Goal: Find specific page/section: Find specific page/section

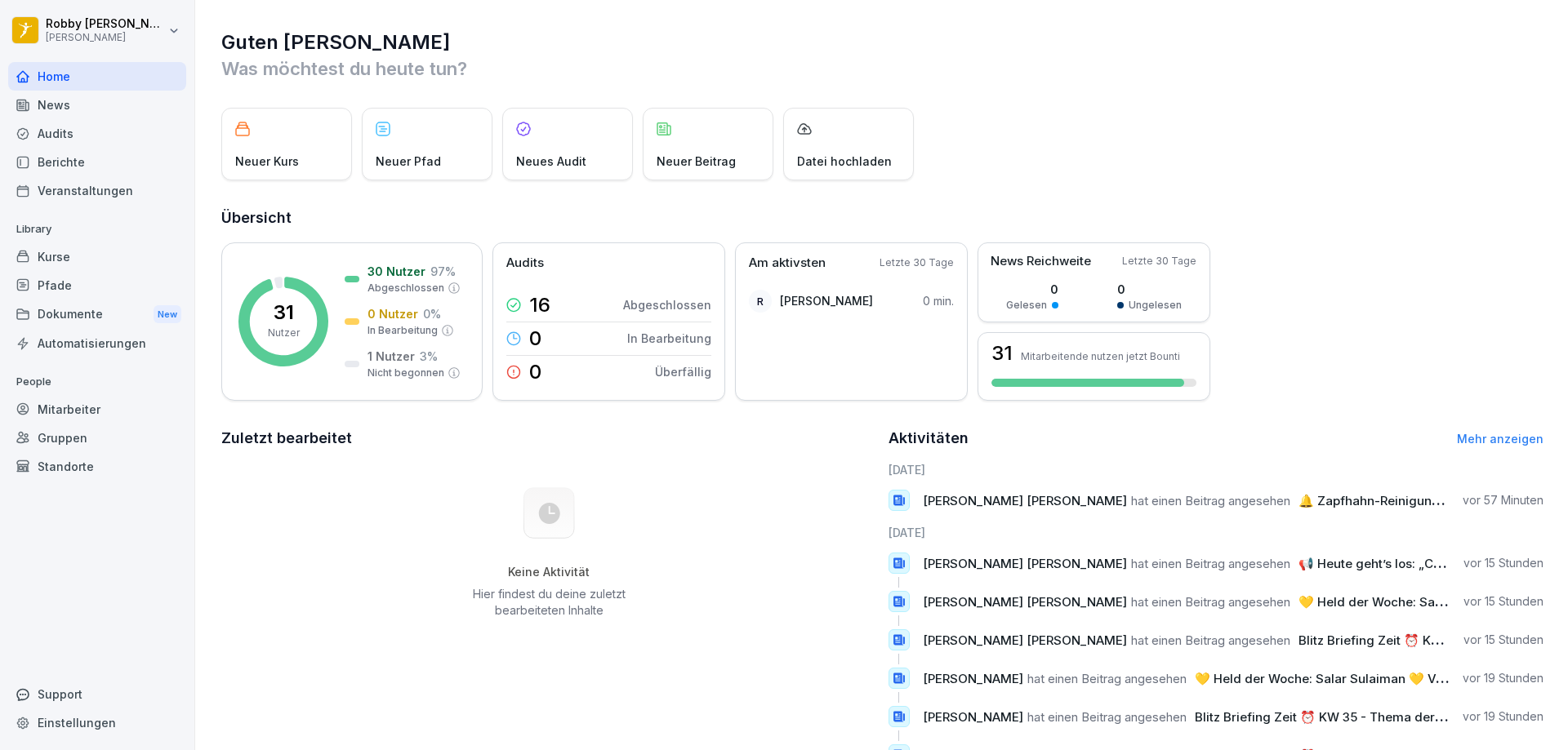
click at [97, 162] on div "Berichte" at bounding box center [97, 162] width 178 height 29
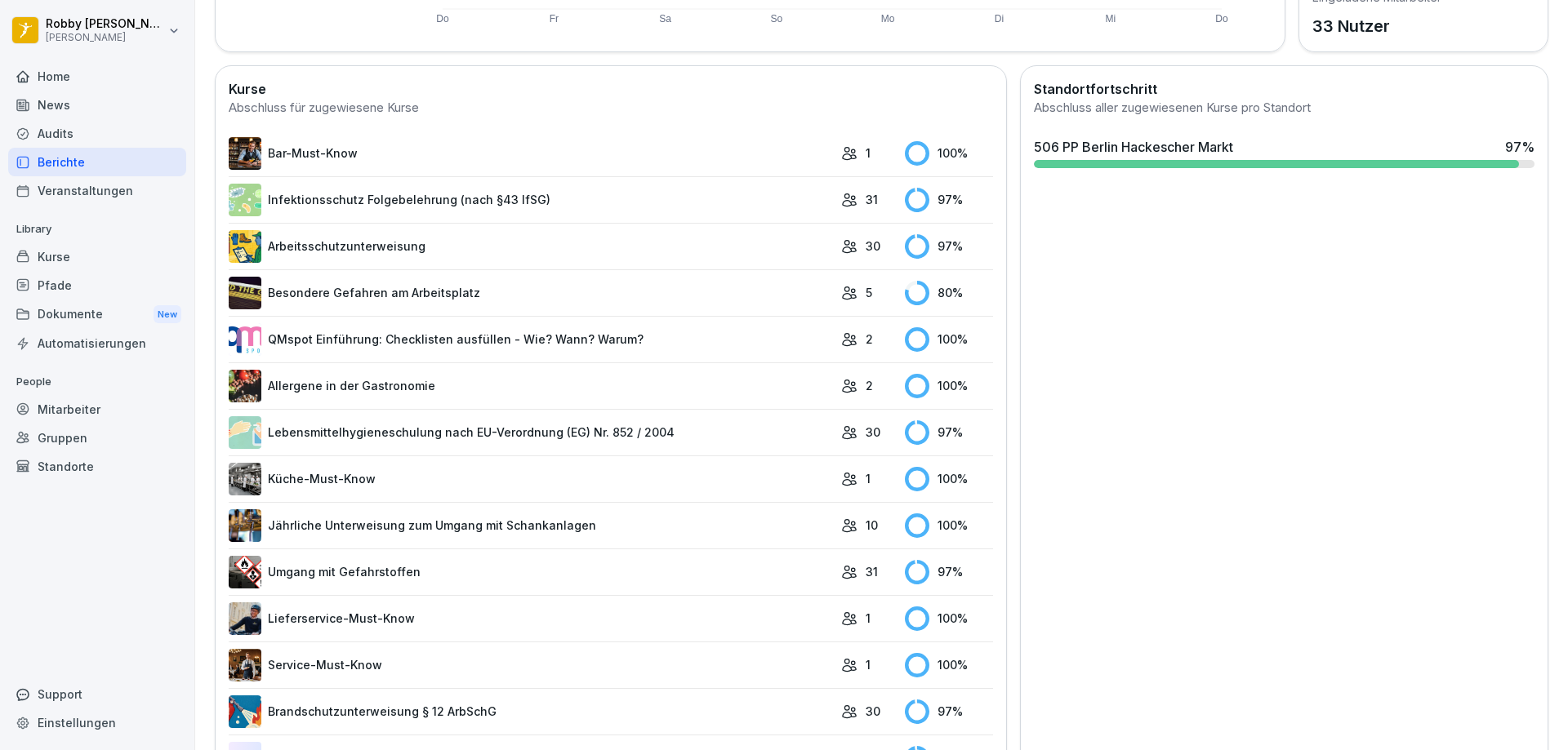
scroll to position [479, 0]
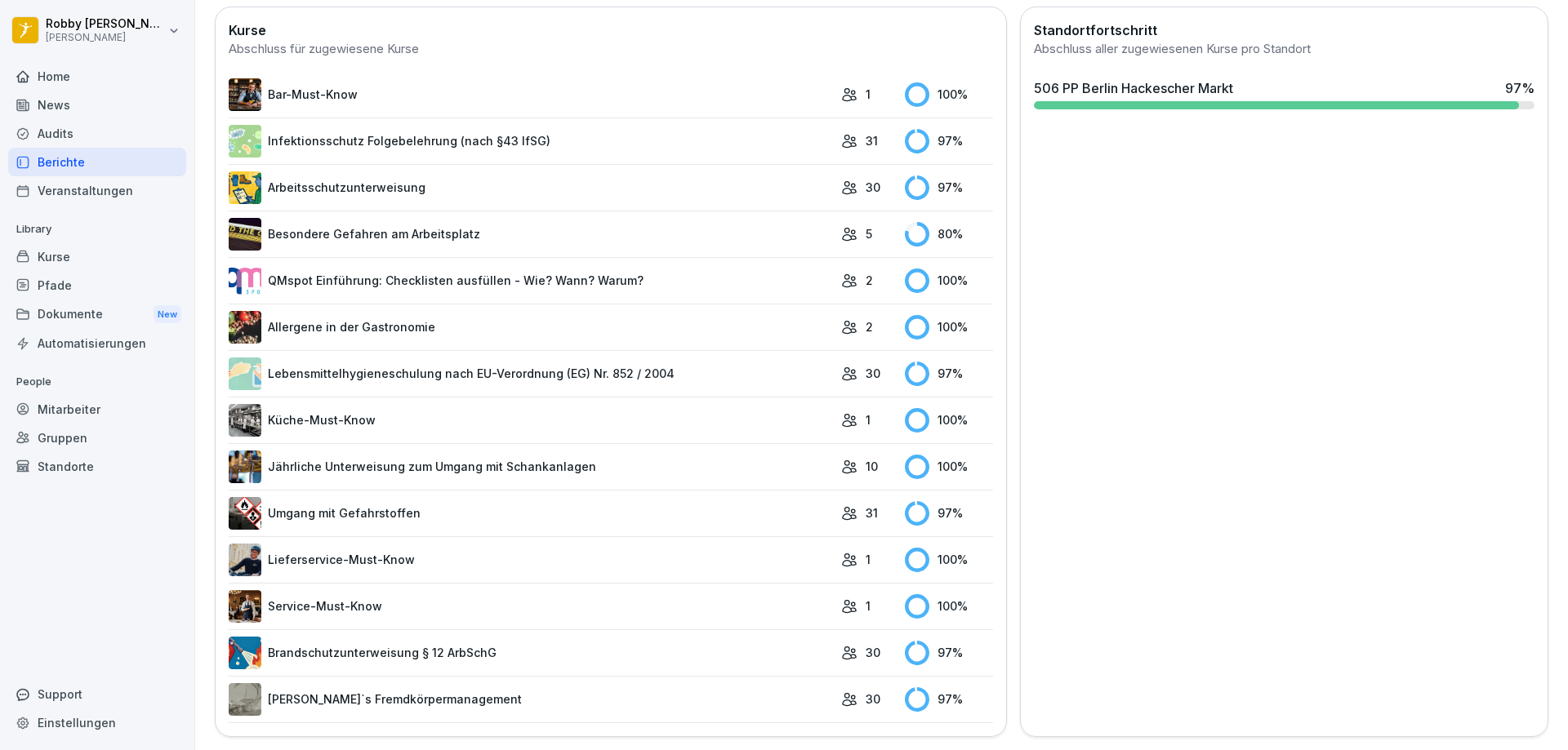
click at [566, 498] on link "Umgang mit Gefahrstoffen" at bounding box center [530, 513] width 604 height 32
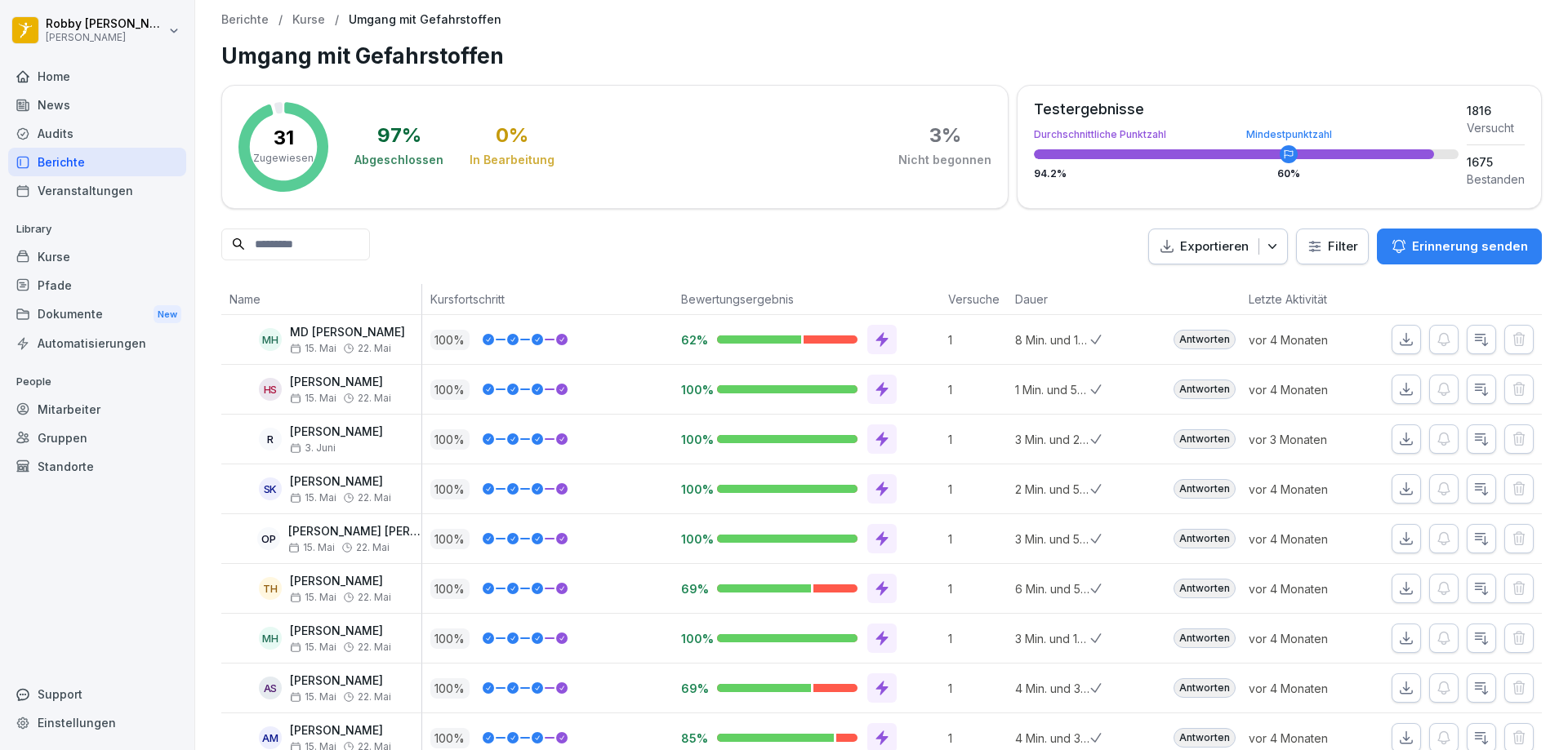
click at [97, 164] on div "Berichte" at bounding box center [97, 162] width 178 height 29
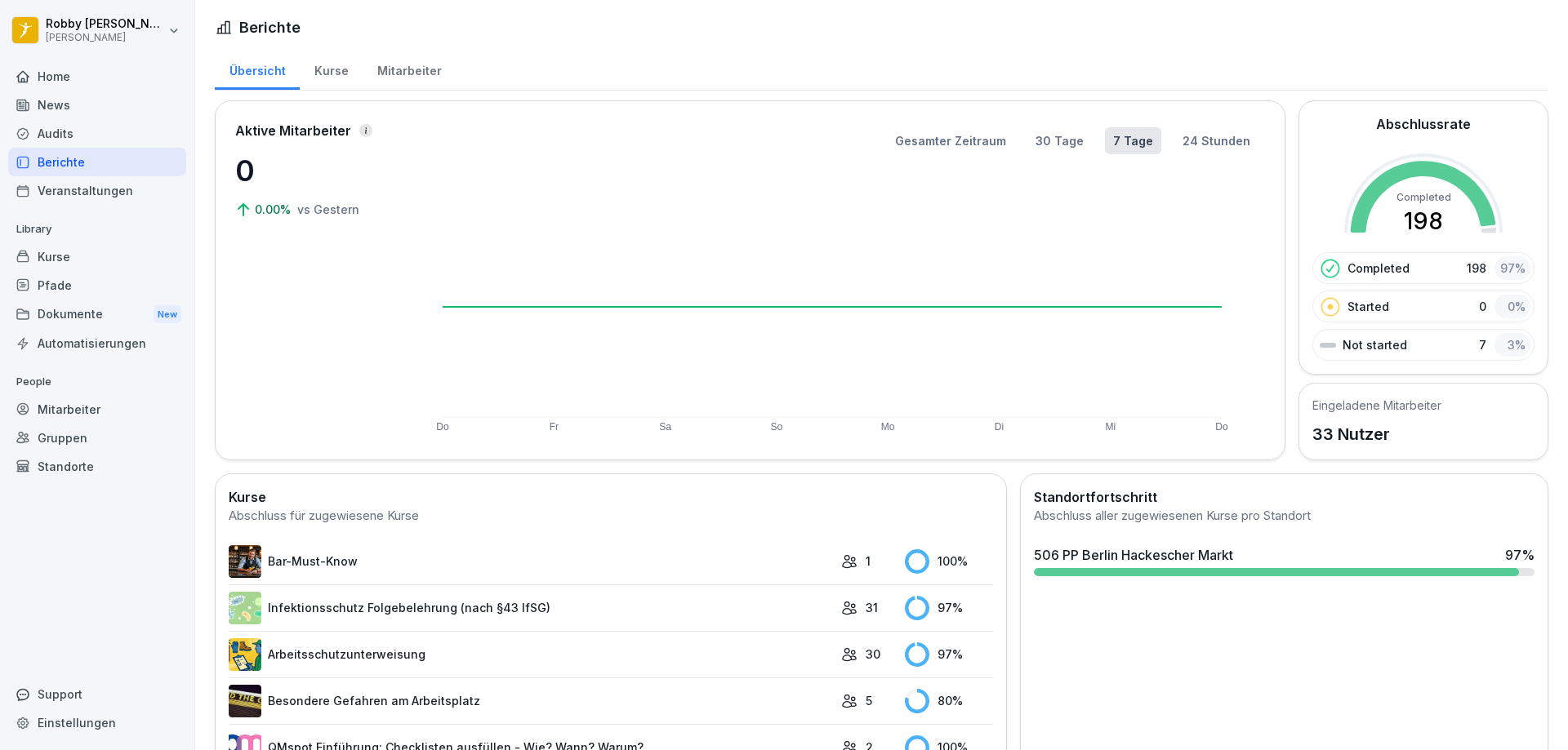
click at [417, 67] on div "Mitarbeiter" at bounding box center [409, 69] width 93 height 42
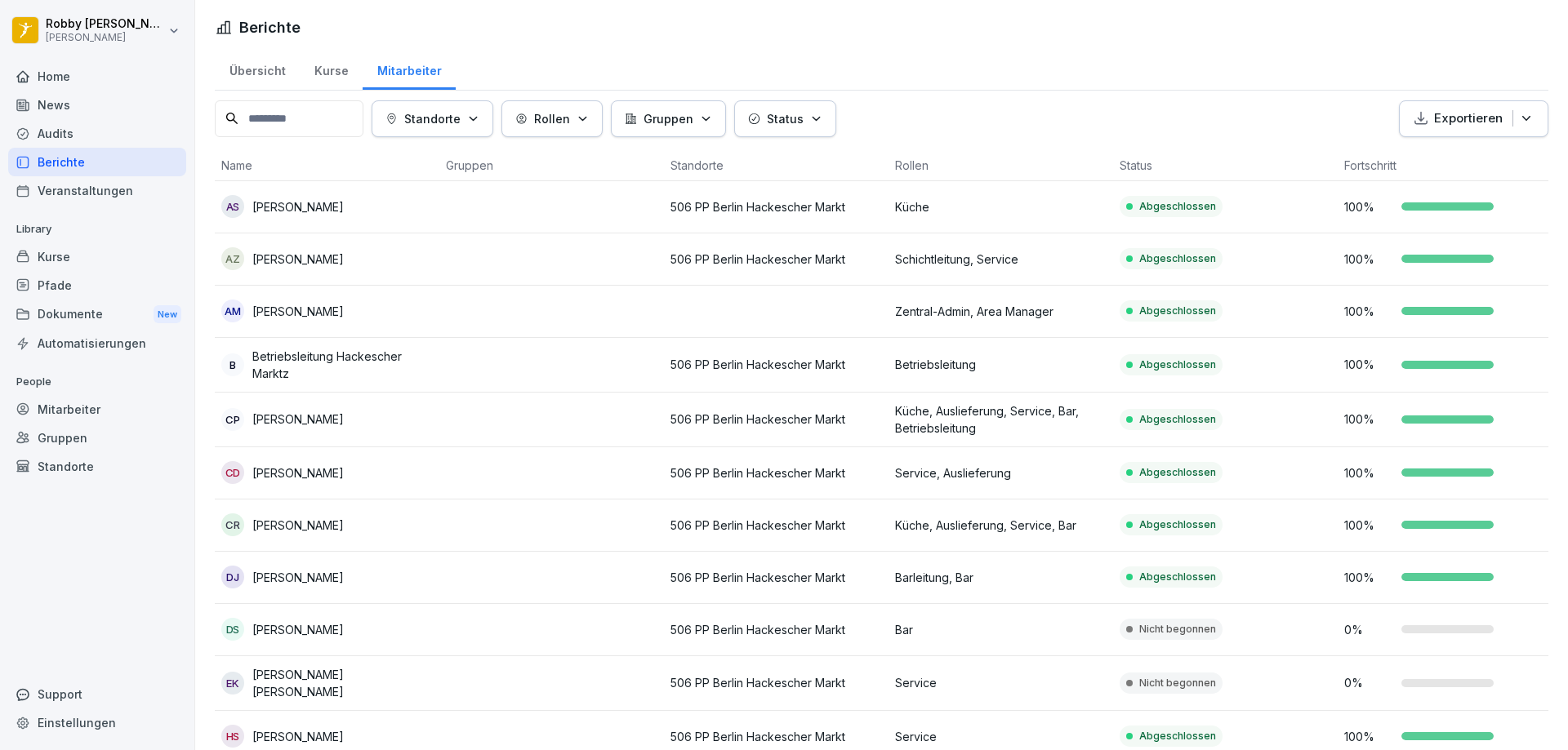
click at [269, 73] on div "Übersicht" at bounding box center [256, 69] width 84 height 42
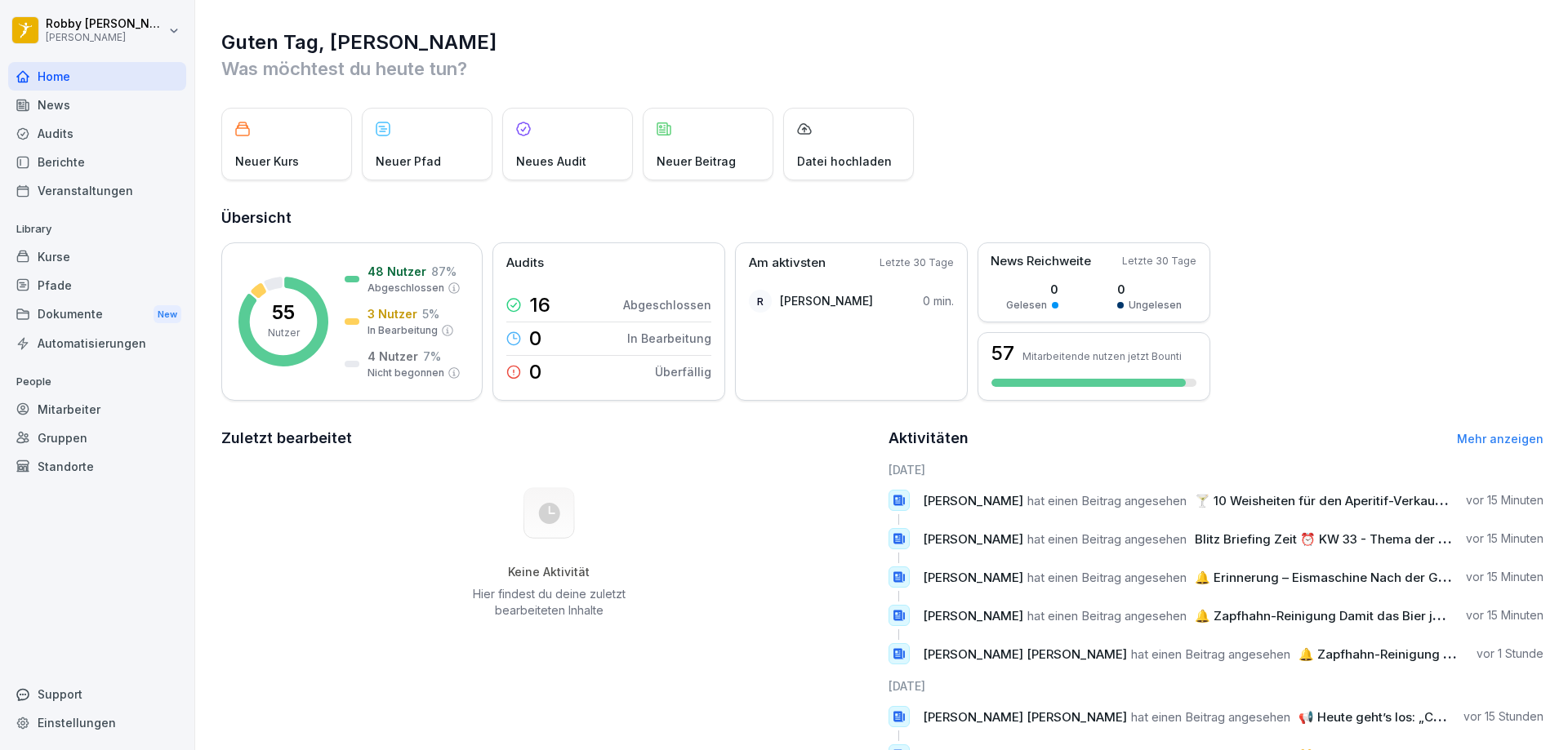
click at [45, 164] on div "Berichte" at bounding box center [97, 162] width 178 height 29
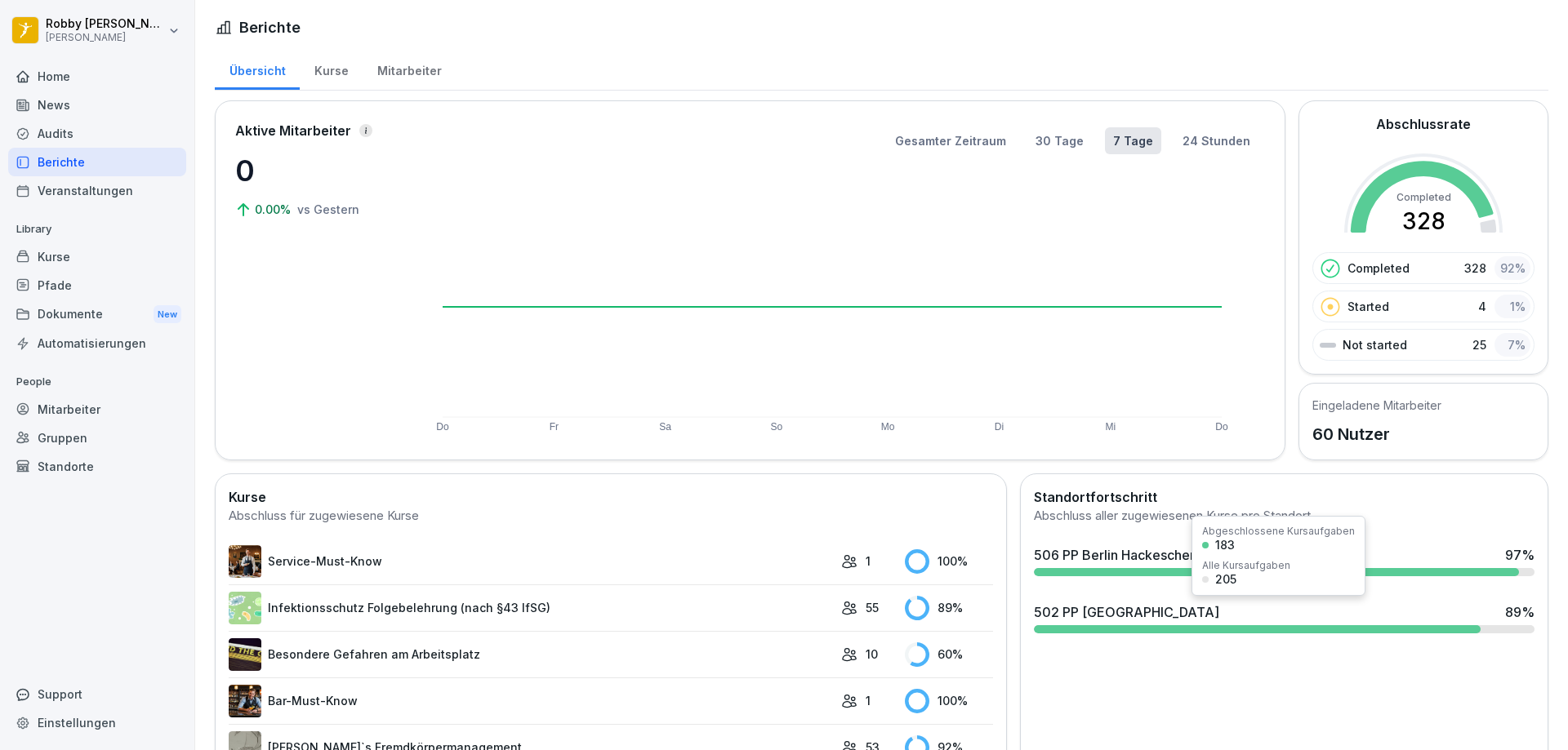
click at [1157, 614] on div "502 PP [GEOGRAPHIC_DATA]" at bounding box center [1127, 612] width 186 height 19
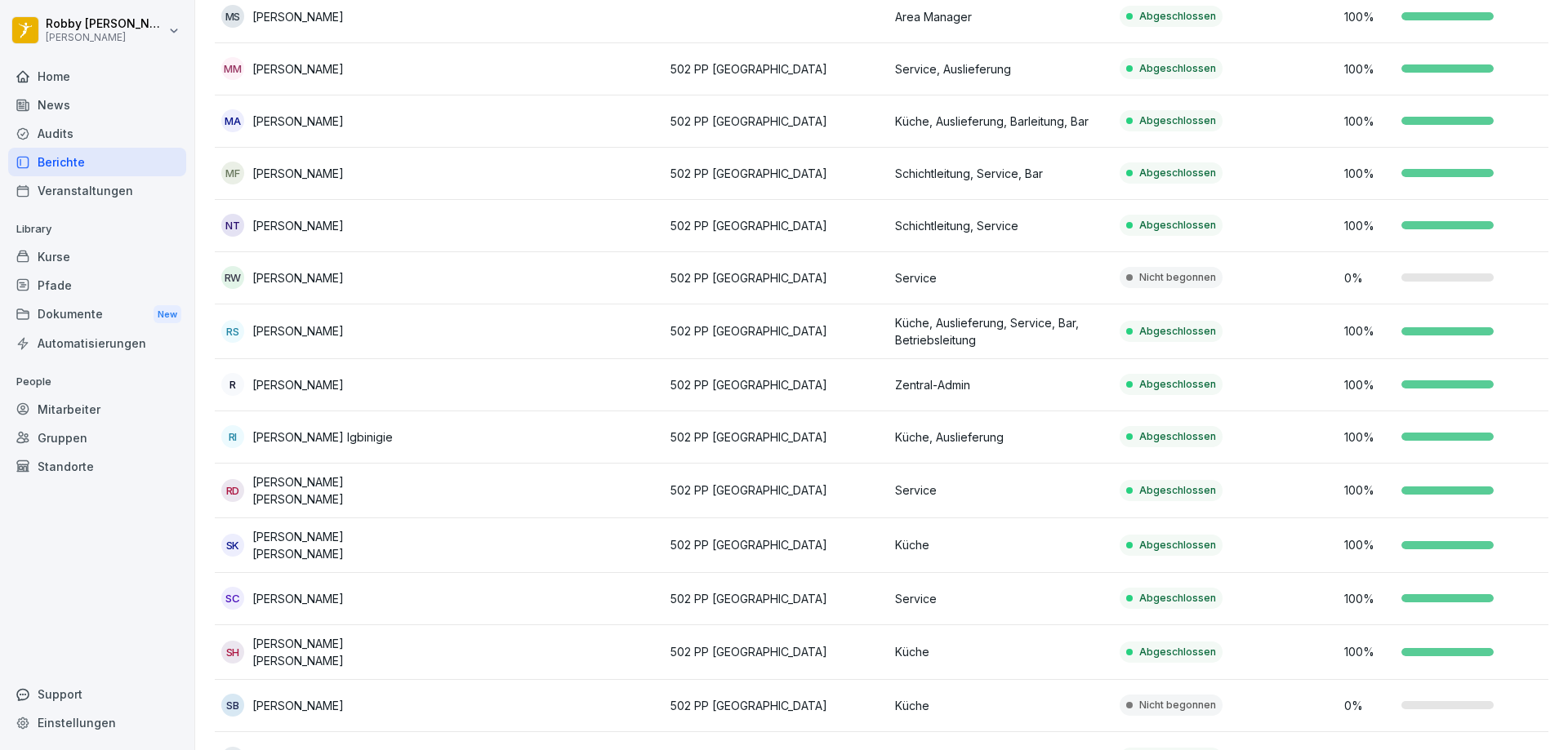
scroll to position [1062, 0]
